Goal: Transaction & Acquisition: Purchase product/service

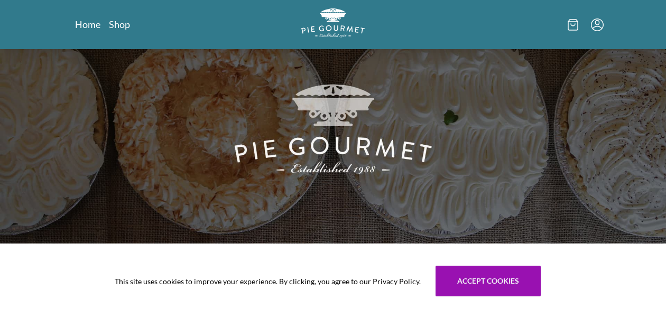
scroll to position [48, 0]
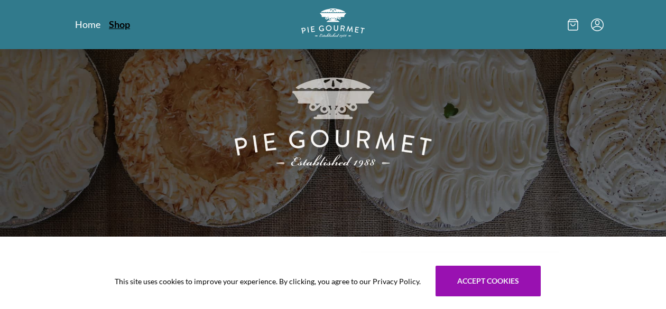
click at [122, 21] on link "Shop" at bounding box center [119, 24] width 21 height 13
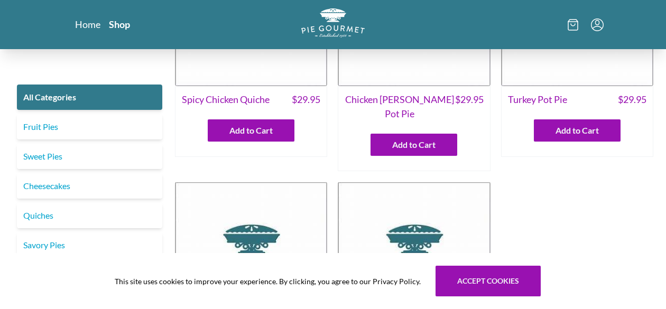
scroll to position [126, 0]
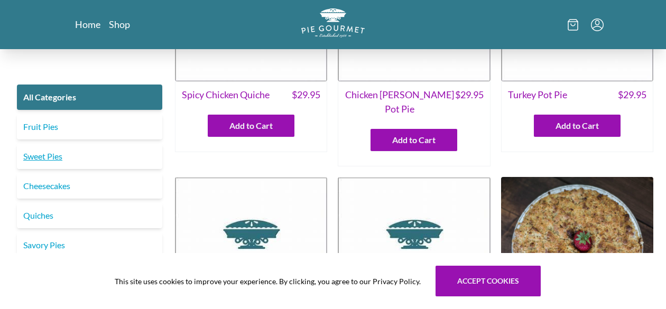
click at [47, 155] on link "Sweet Pies" at bounding box center [89, 156] width 145 height 25
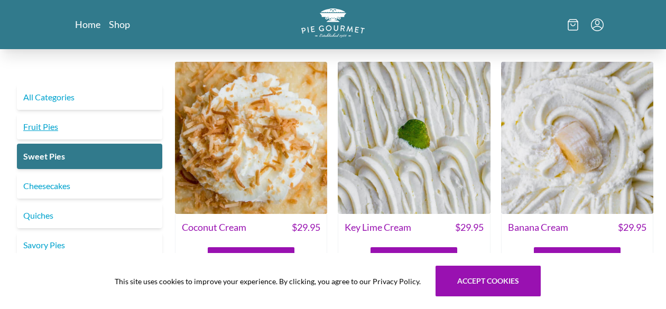
click at [43, 127] on link "Fruit Pies" at bounding box center [89, 126] width 145 height 25
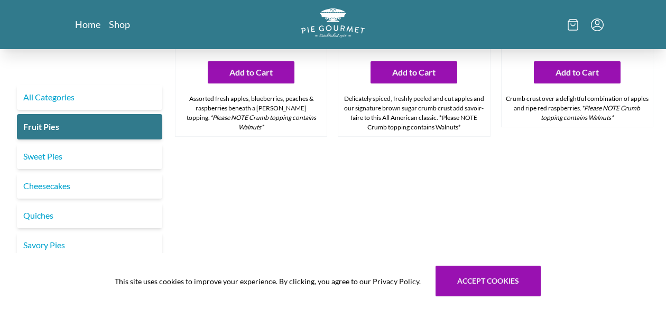
scroll to position [989, 0]
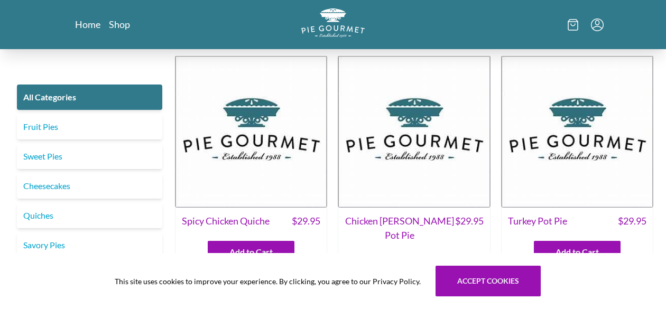
scroll to position [48, 0]
